Goal: Task Accomplishment & Management: Complete application form

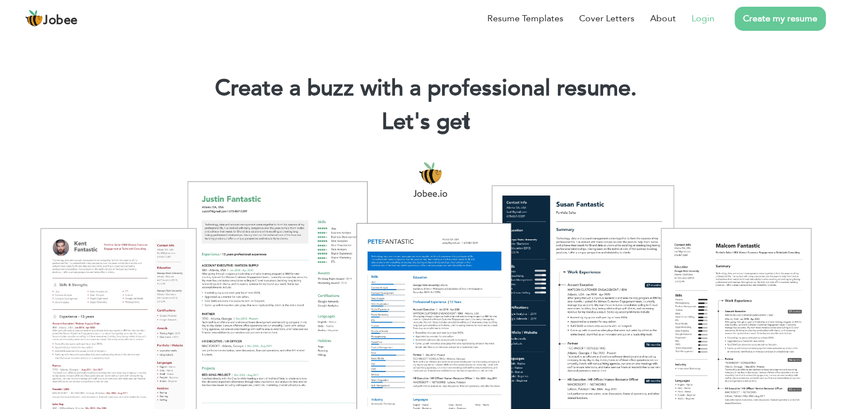
click at [697, 13] on link "Login" at bounding box center [703, 18] width 23 height 13
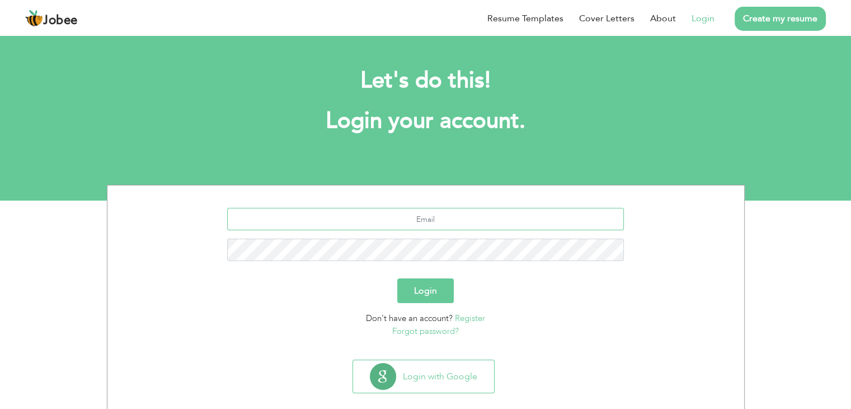
click at [426, 226] on input "text" at bounding box center [425, 219] width 397 height 22
click at [430, 224] on input "text" at bounding box center [425, 219] width 397 height 22
type input "awais.awan9661@outlook.com"
click at [480, 229] on input "awais.awan9661@outlook.com" at bounding box center [425, 219] width 397 height 22
click at [397, 278] on button "Login" at bounding box center [425, 290] width 57 height 25
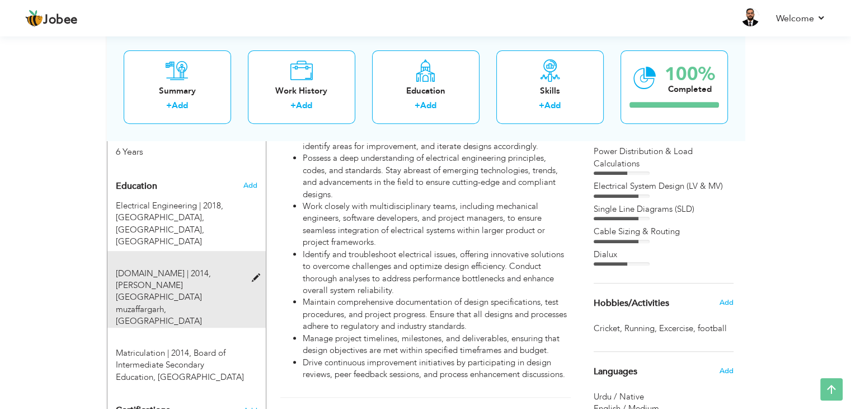
scroll to position [469, 0]
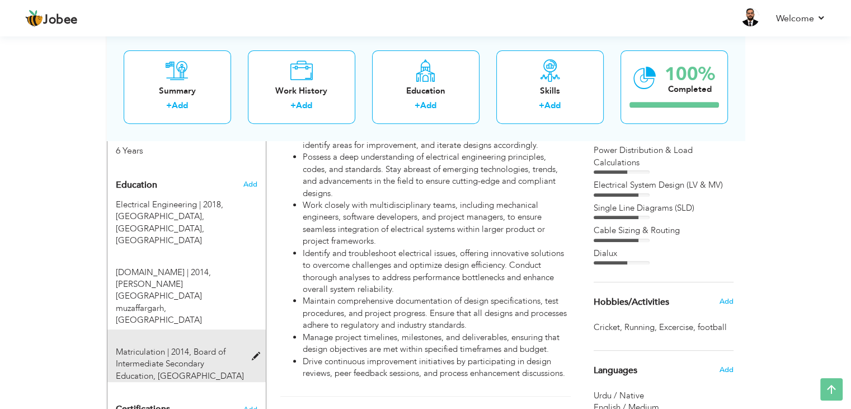
click at [256, 352] on span at bounding box center [258, 356] width 14 height 8
type input "Matriculation"
type input "2014"
type input "Board of Intermediate Secondary Education"
type input "60.36"
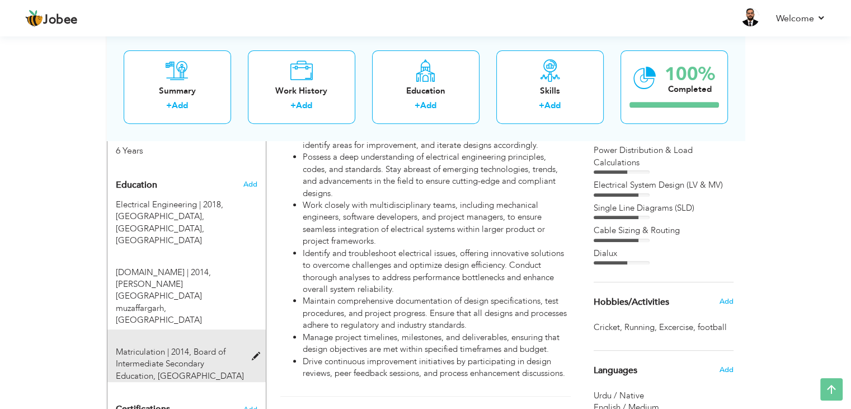
radio input "true"
type input "[GEOGRAPHIC_DATA]"
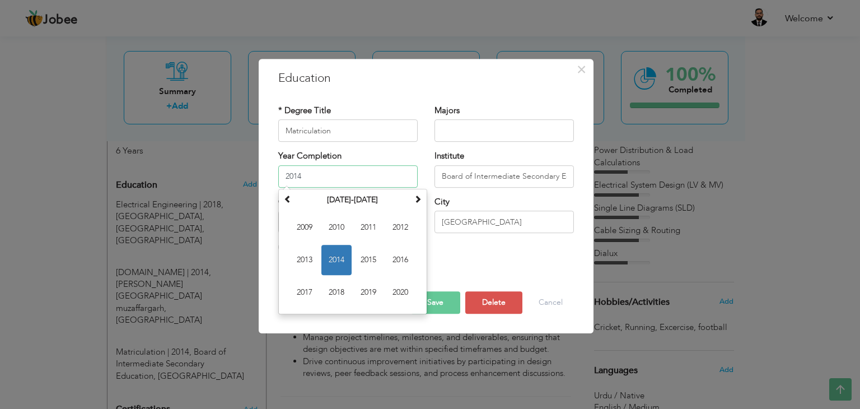
click at [318, 179] on input "2014" at bounding box center [347, 176] width 139 height 22
type input "2012"
click at [481, 240] on div "City Lahore" at bounding box center [504, 218] width 156 height 45
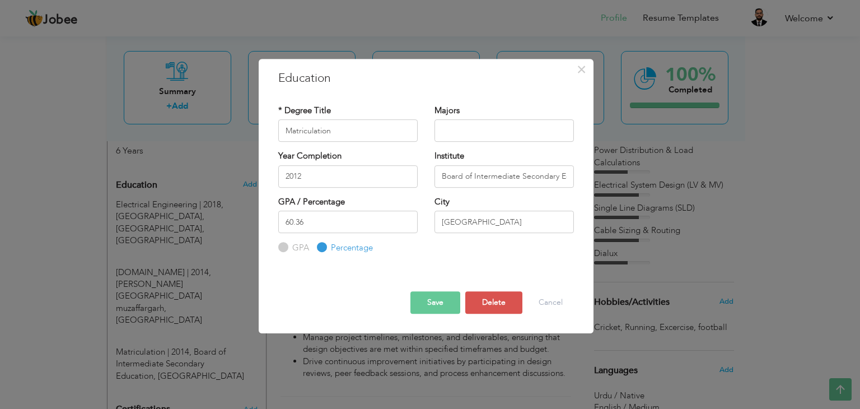
click at [430, 308] on button "Save" at bounding box center [435, 302] width 50 height 22
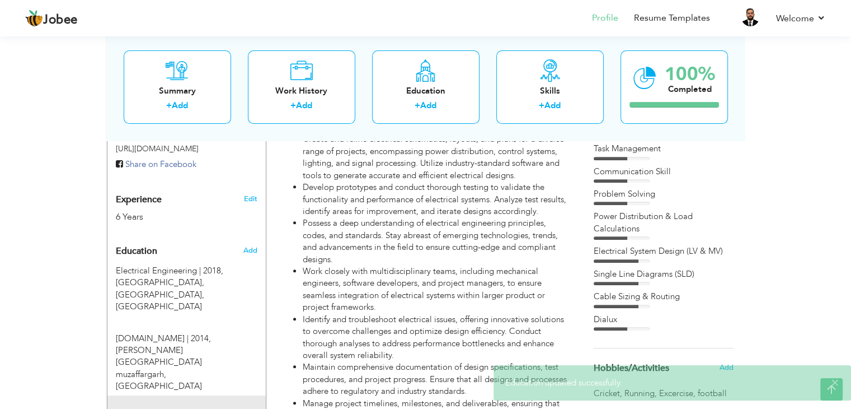
scroll to position [401, 0]
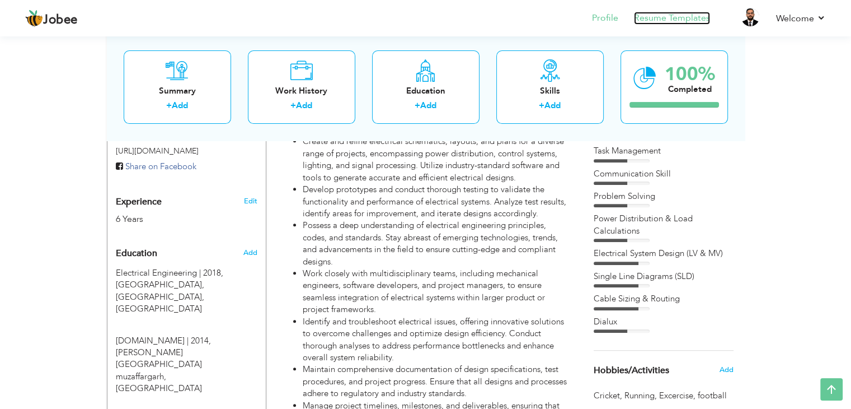
click at [687, 17] on link "Resume Templates" at bounding box center [672, 18] width 76 height 13
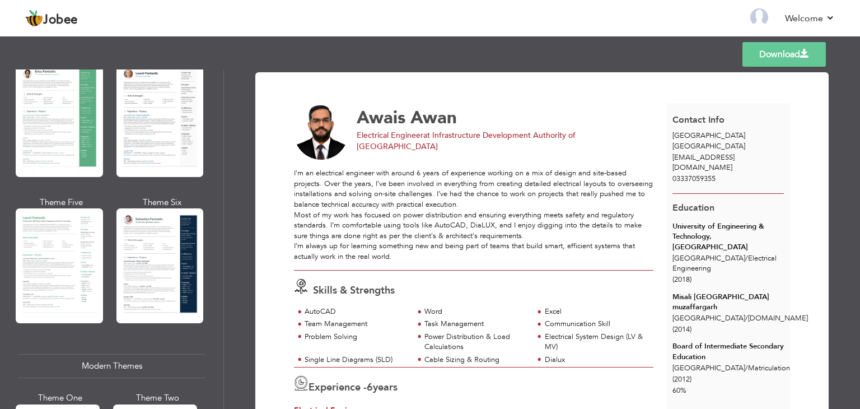
scroll to position [243, 0]
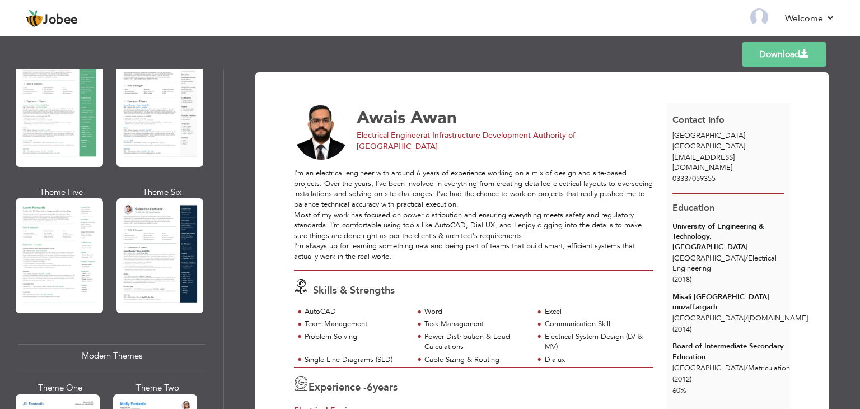
click at [135, 223] on div at bounding box center [159, 255] width 87 height 115
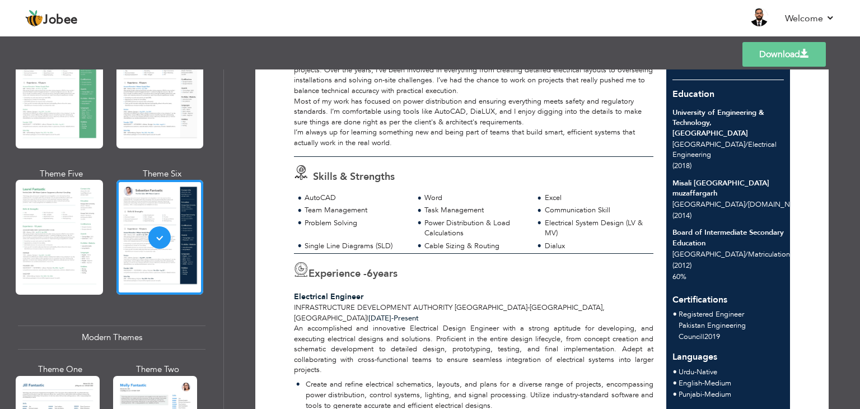
scroll to position [262, 0]
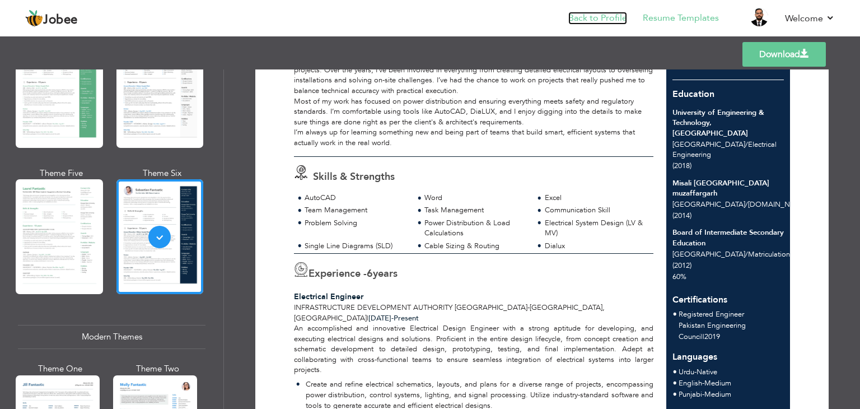
click at [591, 14] on link "Back to Profile" at bounding box center [597, 18] width 59 height 13
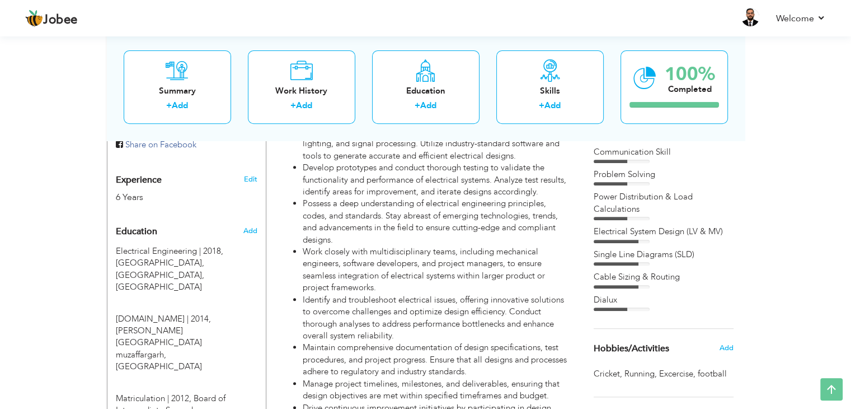
scroll to position [448, 0]
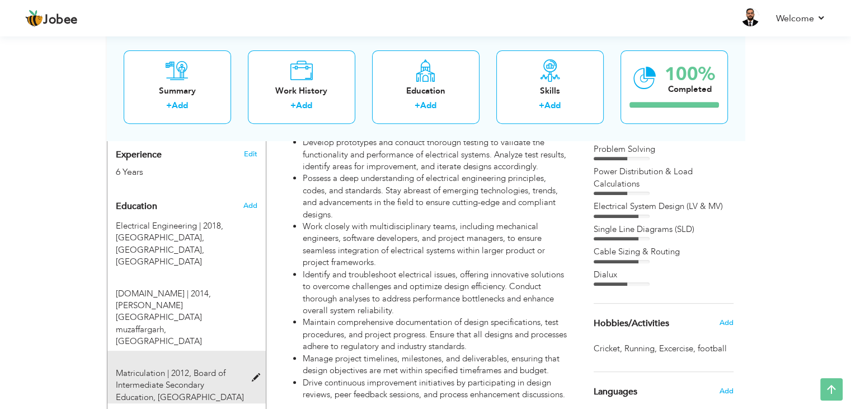
click at [257, 373] on span at bounding box center [258, 377] width 14 height 8
type input "Matriculation"
type input "2012"
type input "Board of Intermediate Secondary Education"
type input "60.36"
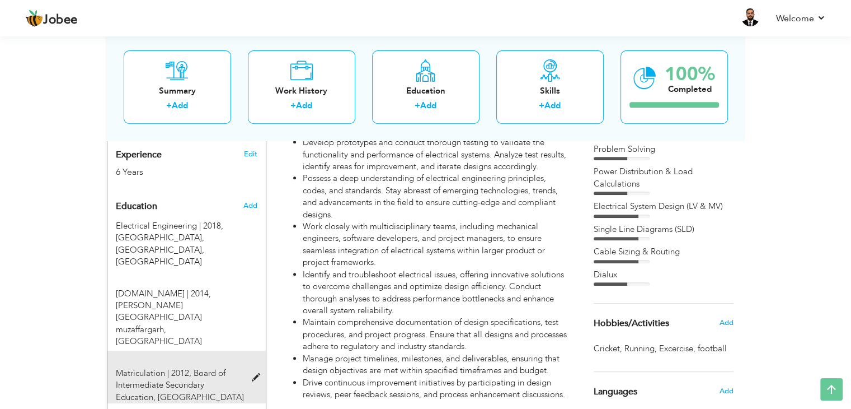
radio input "true"
type input "[GEOGRAPHIC_DATA]"
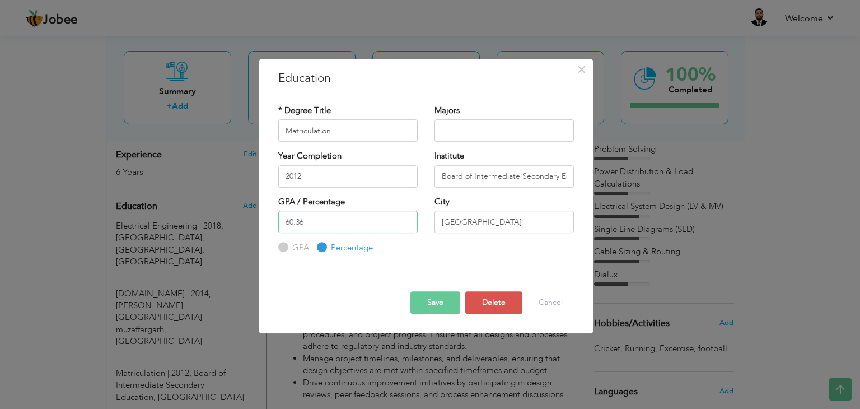
click at [334, 227] on input "60.36" at bounding box center [347, 221] width 139 height 22
drag, startPoint x: 334, startPoint y: 227, endPoint x: 280, endPoint y: 224, distance: 54.4
click at [280, 224] on input "60.36" at bounding box center [347, 221] width 139 height 22
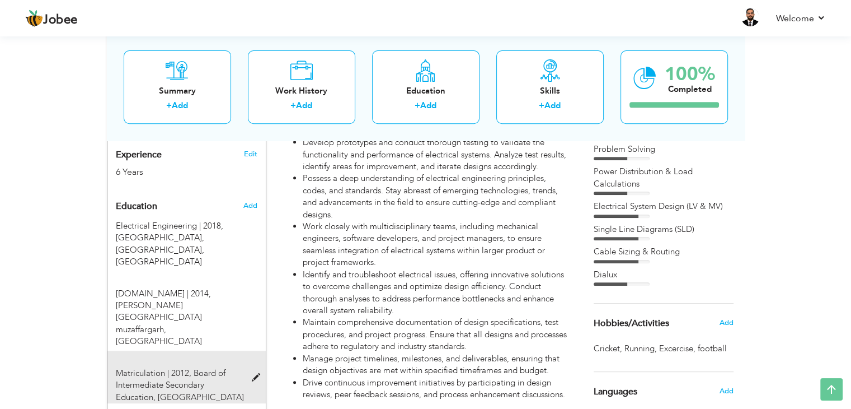
click at [259, 373] on span at bounding box center [258, 377] width 14 height 8
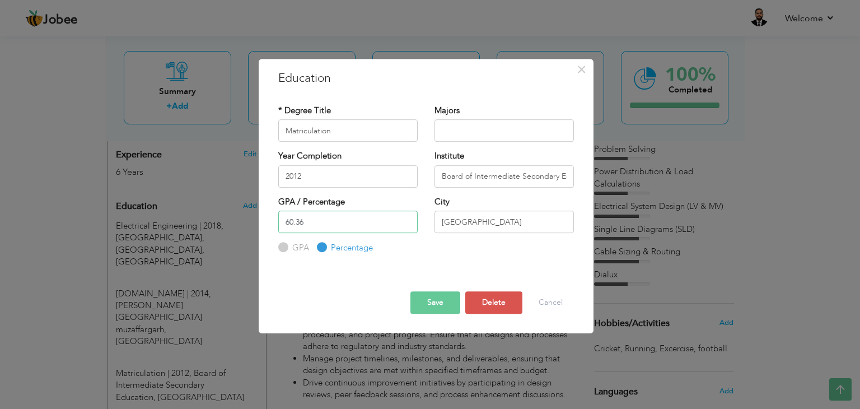
click at [342, 229] on input "60.36" at bounding box center [347, 221] width 139 height 22
type input "6"
click at [440, 307] on button "Save" at bounding box center [435, 302] width 50 height 22
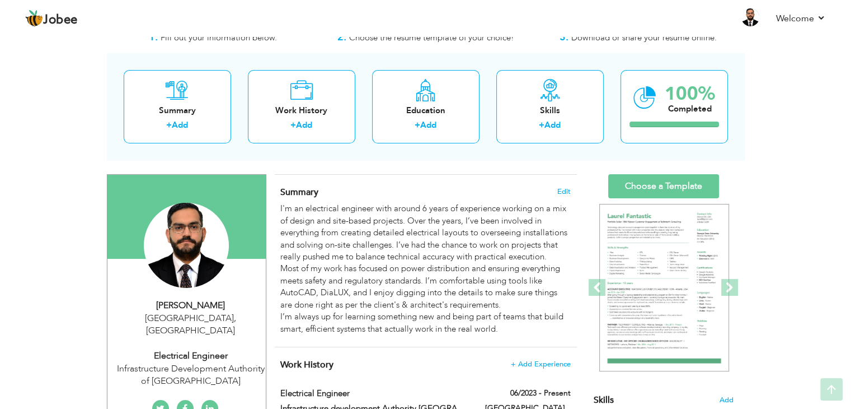
scroll to position [0, 0]
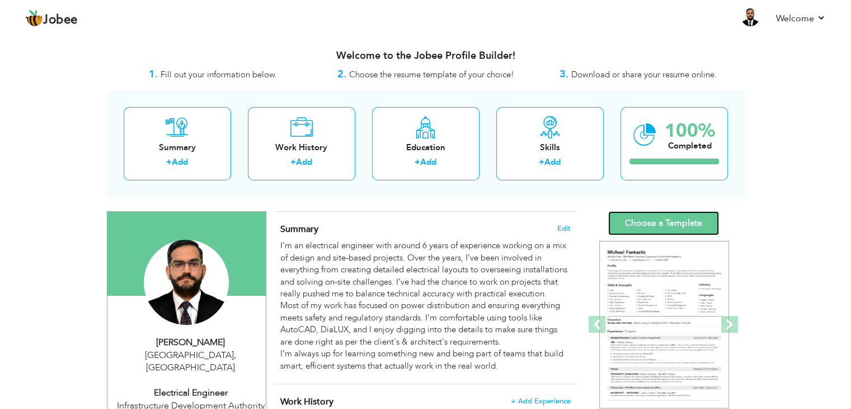
click at [643, 215] on link "Choose a Template" at bounding box center [663, 223] width 111 height 24
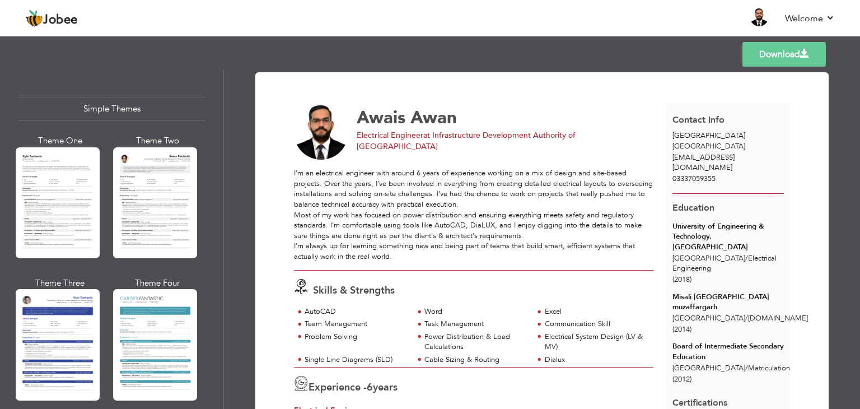
scroll to position [1945, 0]
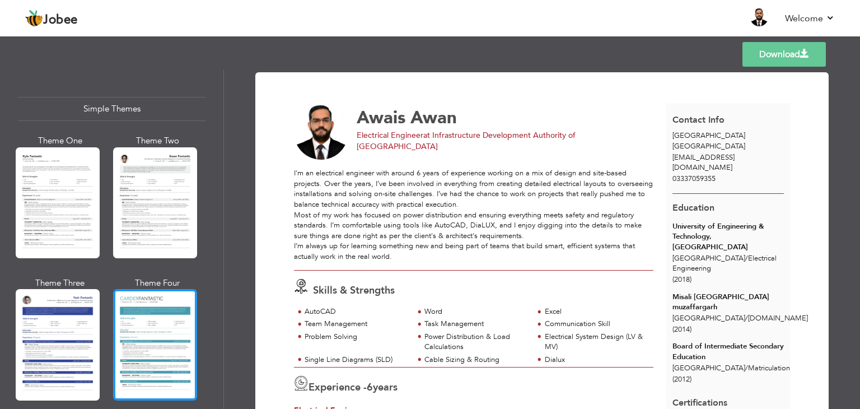
click at [191, 299] on div at bounding box center [155, 344] width 84 height 111
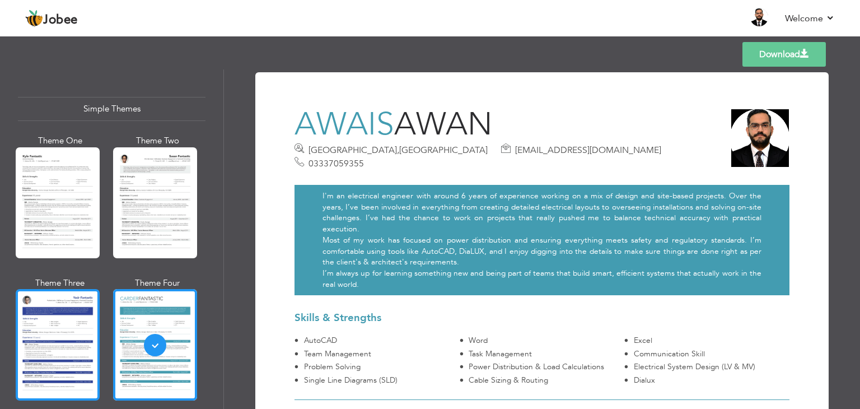
click at [69, 314] on div at bounding box center [58, 344] width 84 height 111
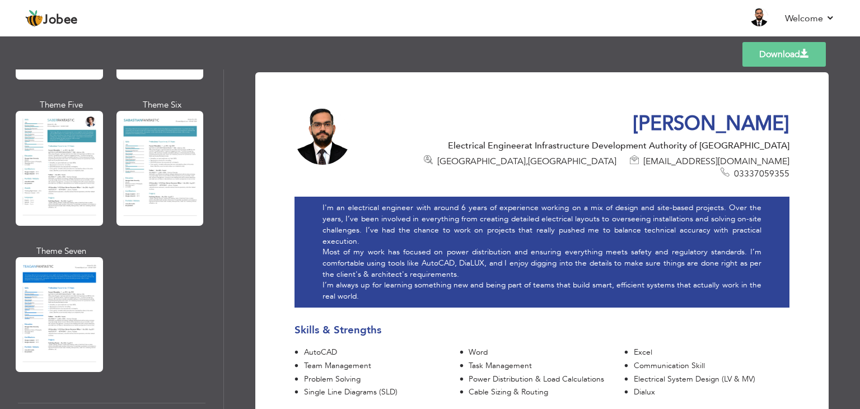
scroll to position [1620, 0]
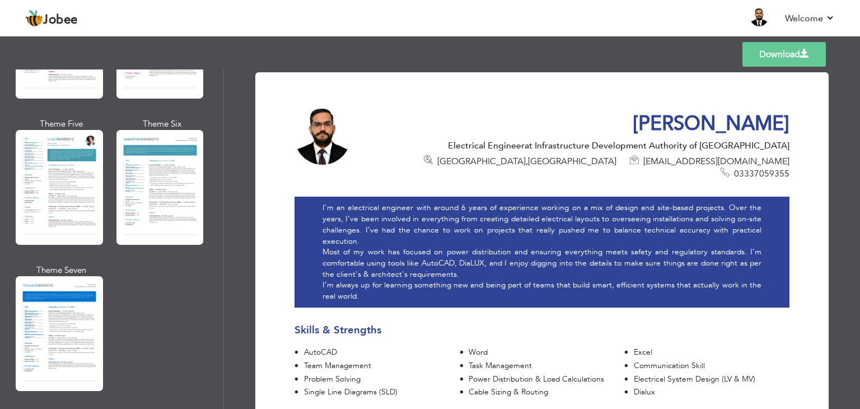
click at [13, 182] on div "Professional Themes Theme One Theme Two Theme Three Theme Six" at bounding box center [111, 238] width 223 height 339
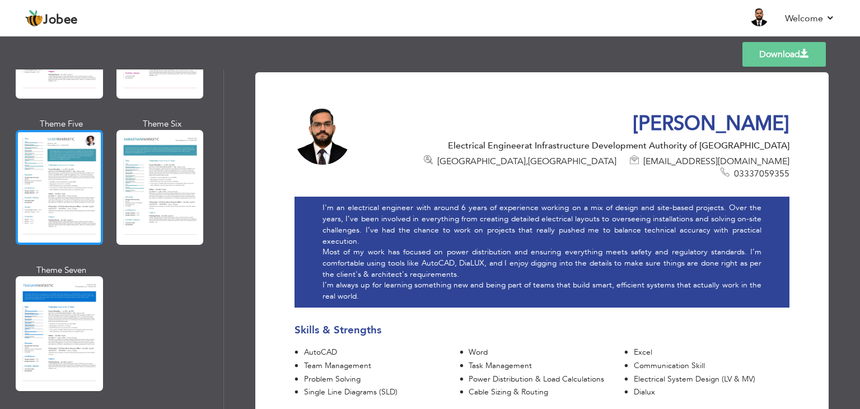
click at [49, 173] on div at bounding box center [59, 187] width 87 height 115
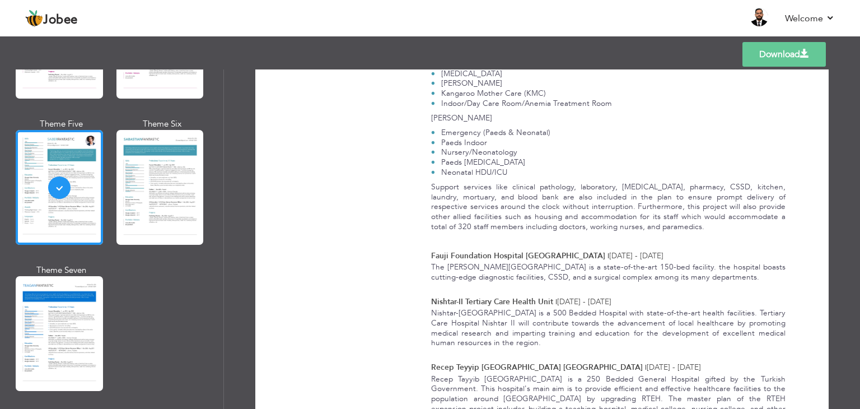
scroll to position [1787, 0]
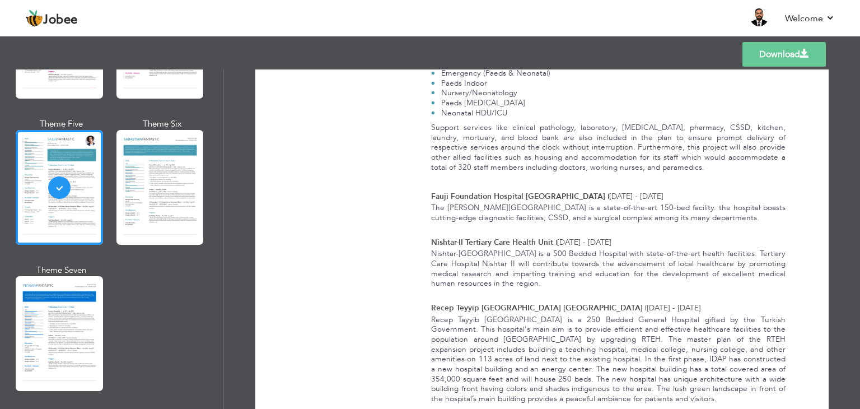
click at [780, 50] on link "Download" at bounding box center [783, 54] width 83 height 25
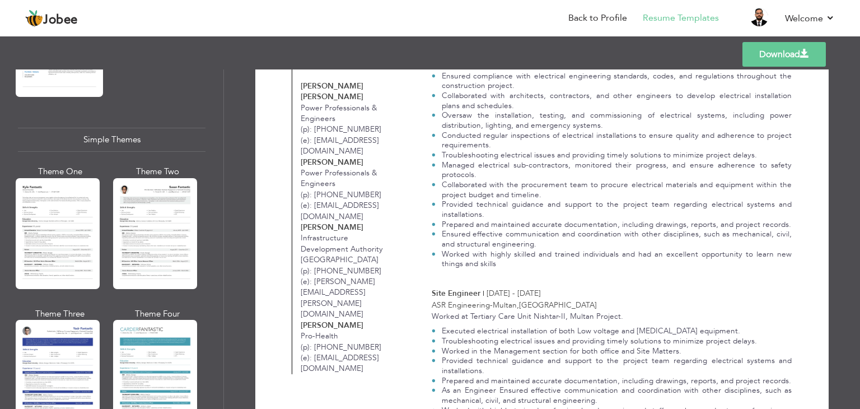
scroll to position [1945, 0]
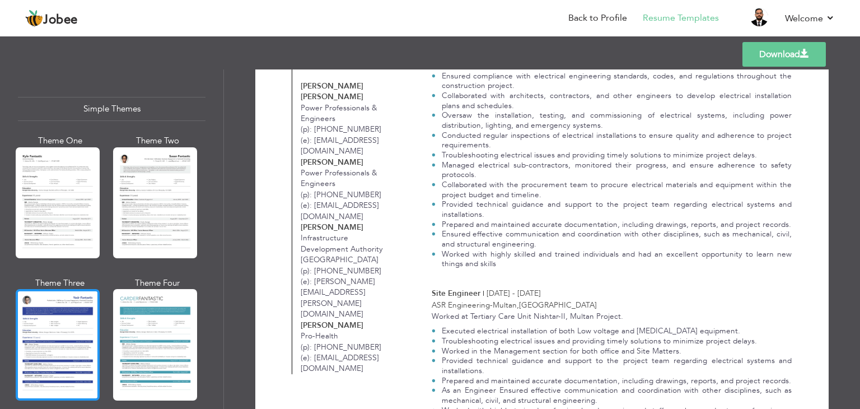
click at [78, 337] on div at bounding box center [58, 344] width 84 height 111
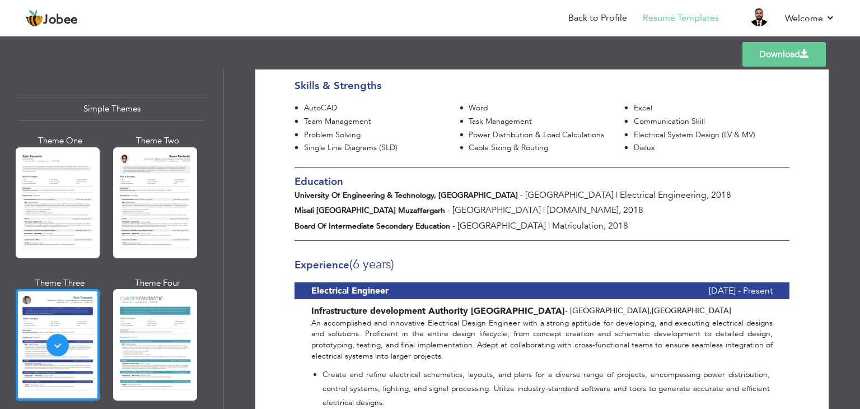
scroll to position [244, 0]
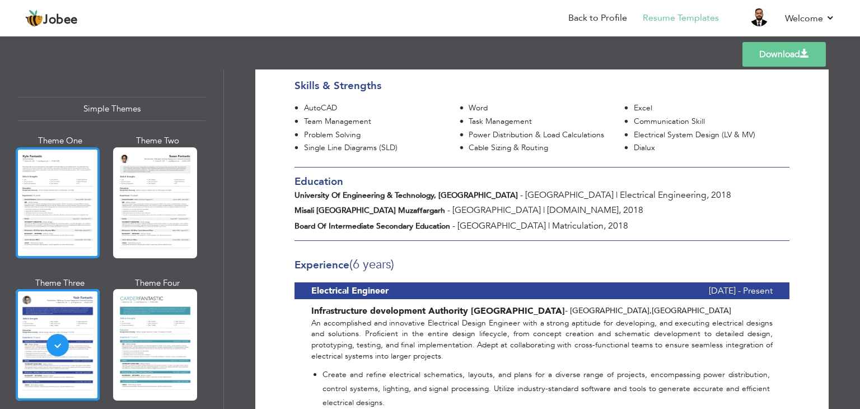
click at [92, 208] on div at bounding box center [58, 202] width 84 height 111
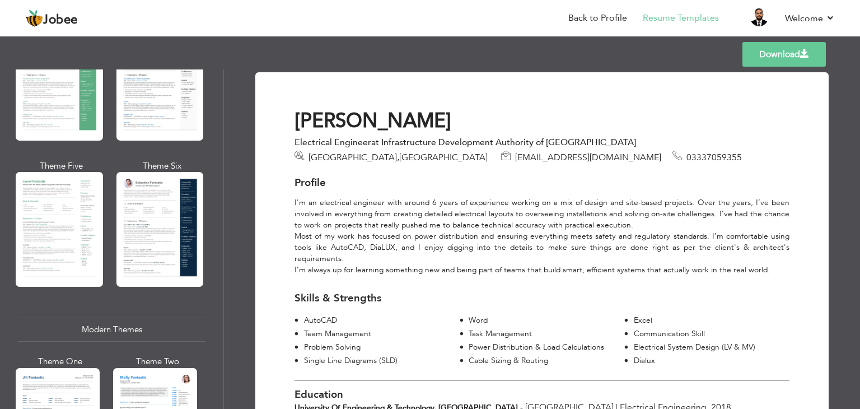
scroll to position [270, 0]
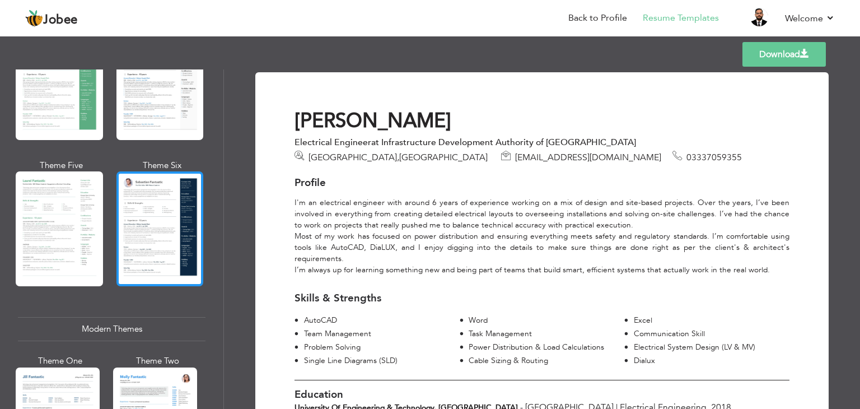
click at [182, 229] on div at bounding box center [159, 228] width 87 height 115
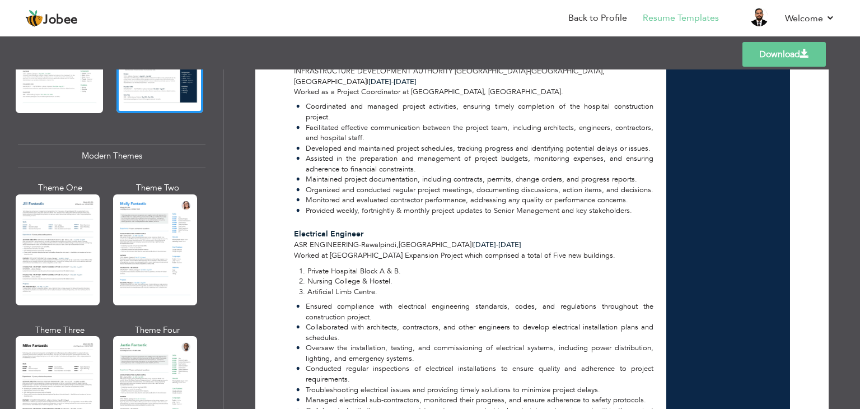
scroll to position [629, 0]
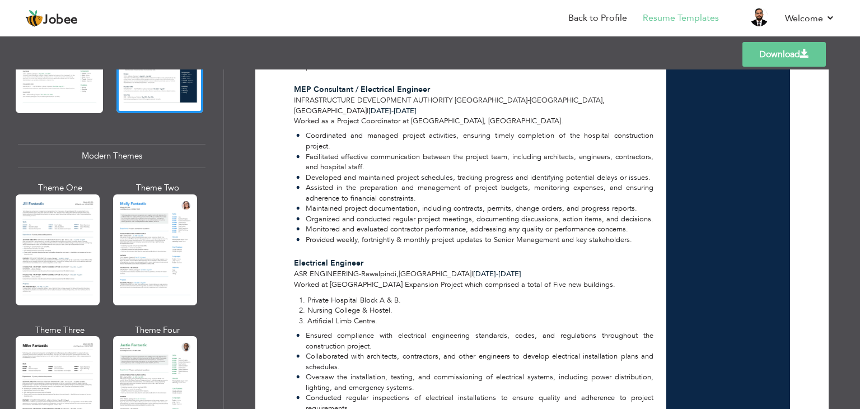
click at [778, 46] on link "Download" at bounding box center [783, 54] width 83 height 25
